Goal: Obtain resource: Obtain resource

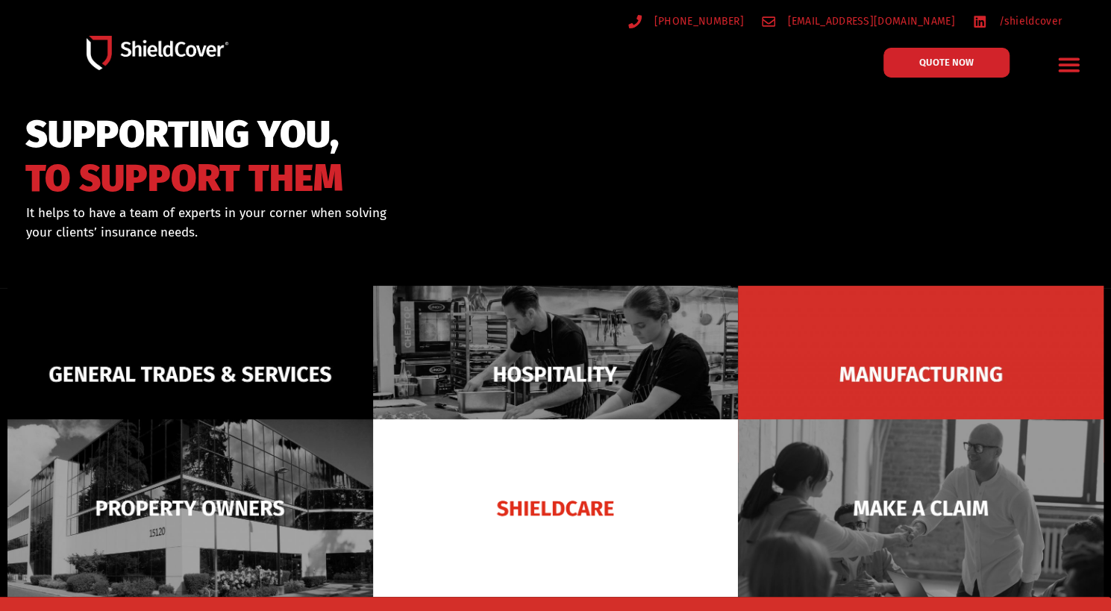
click at [1068, 61] on icon "Menu Toggle" at bounding box center [1068, 64] width 23 height 23
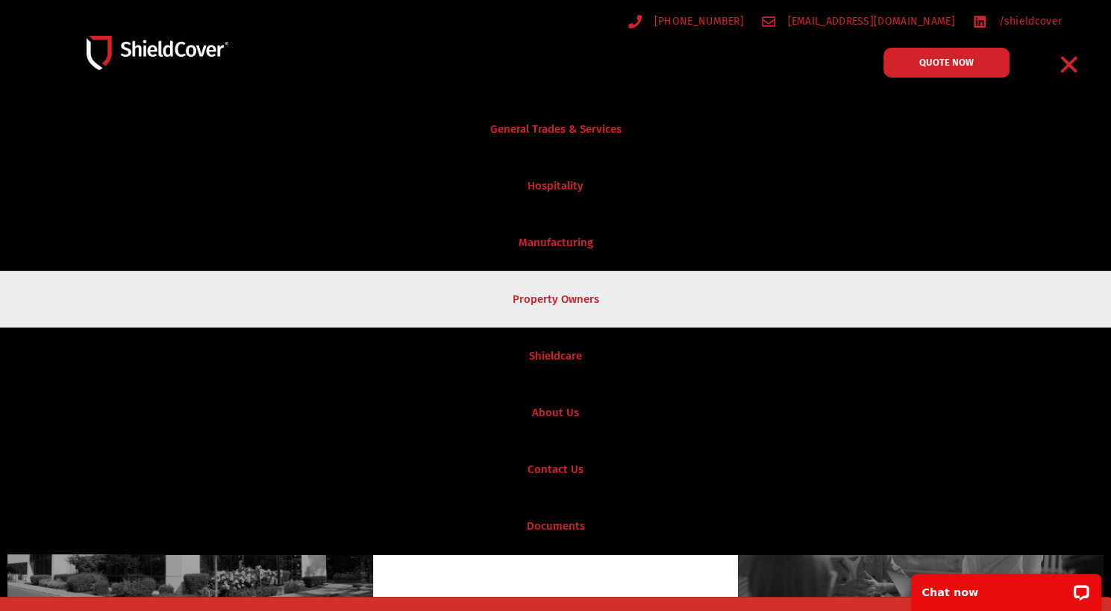
click at [558, 287] on link "Property Owners" at bounding box center [555, 299] width 1111 height 57
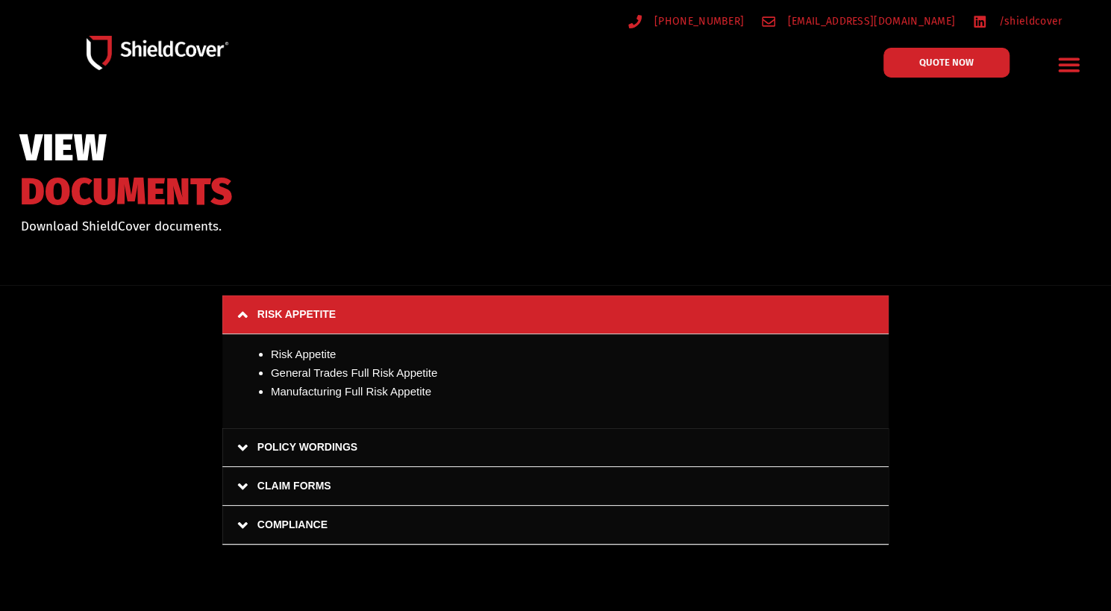
click at [323, 445] on link "POLICY WORDINGS" at bounding box center [555, 447] width 666 height 39
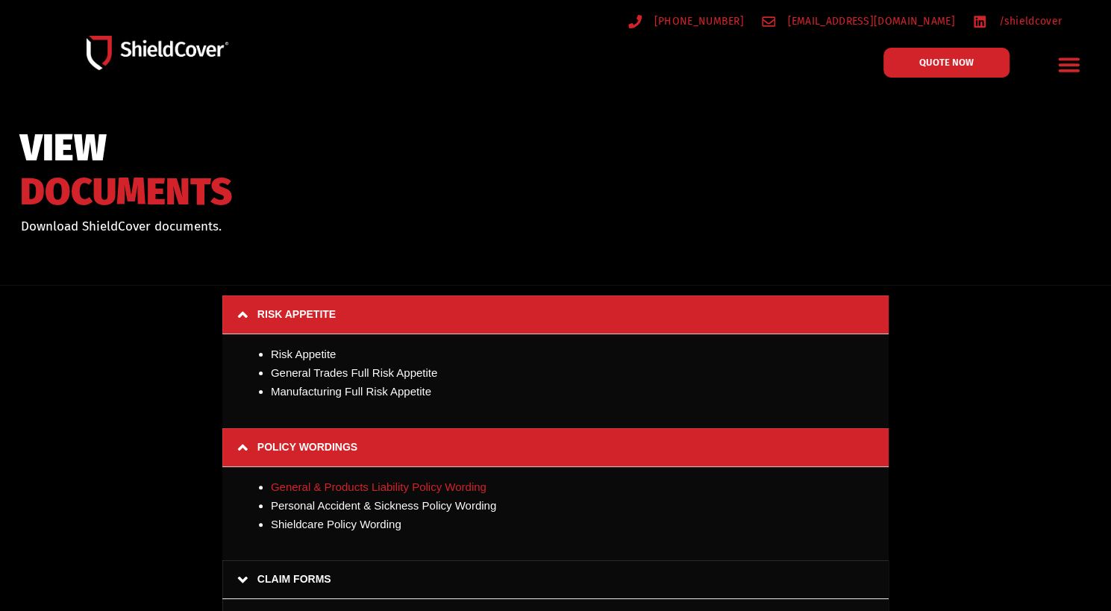
click at [375, 481] on link "General & Products Liability Policy Wording" at bounding box center [379, 487] width 216 height 13
